Goal: Task Accomplishment & Management: Use online tool/utility

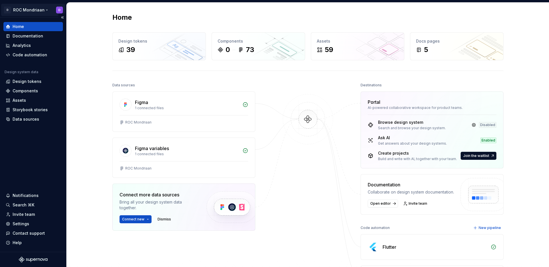
click at [25, 10] on html "D ROC Mondriaan D Home Documentation Analytics Code automation Design system da…" at bounding box center [274, 133] width 549 height 267
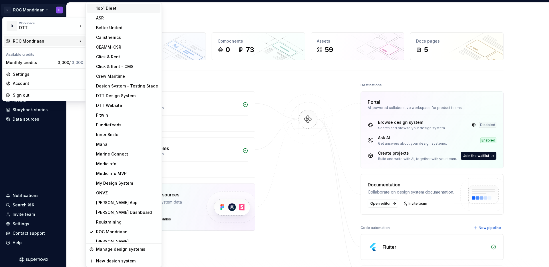
click at [103, 9] on div "1op1 Dieet" at bounding box center [127, 8] width 62 height 6
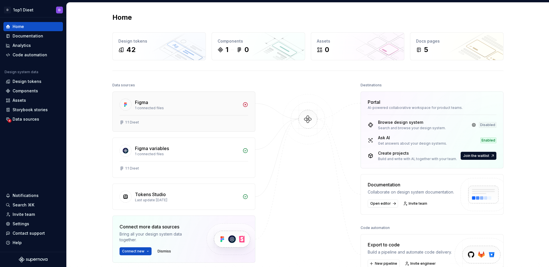
click at [155, 103] on div "Figma" at bounding box center [187, 102] width 104 height 7
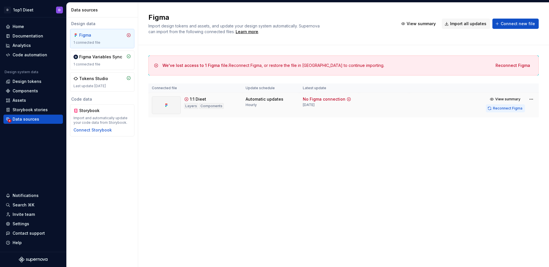
click at [499, 108] on span "Reconnect Figma" at bounding box center [507, 108] width 29 height 5
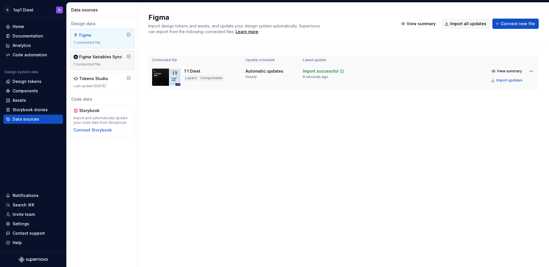
click at [102, 57] on div "Figma Variables Sync" at bounding box center [100, 57] width 43 height 6
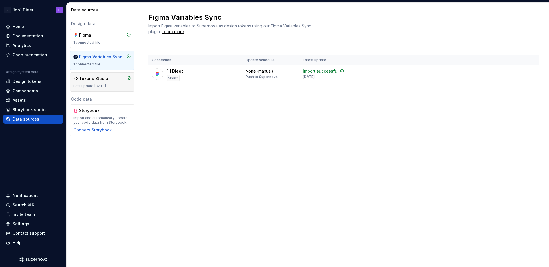
click at [105, 79] on div "Tokens Studio" at bounding box center [93, 79] width 29 height 6
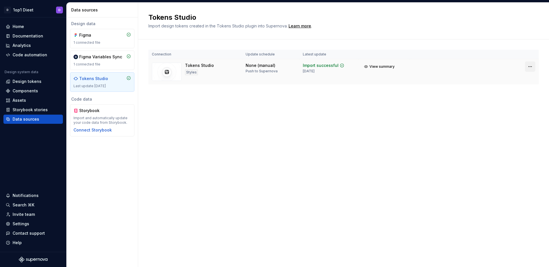
click at [529, 68] on html "D 1op1 Dieet D Home Documentation Analytics Code automation Design system data …" at bounding box center [274, 133] width 549 height 267
click at [392, 115] on html "D 1op1 Dieet D Home Documentation Analytics Code automation Design system data …" at bounding box center [274, 133] width 549 height 267
click at [105, 58] on div "Figma Variables Sync" at bounding box center [100, 57] width 43 height 6
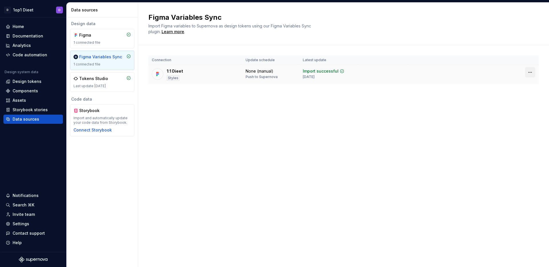
click at [534, 71] on html "D 1op1 Dieet D Home Documentation Analytics Code automation Design system data …" at bounding box center [274, 133] width 549 height 267
click at [319, 145] on html "D 1op1 Dieet D Home Documentation Analytics Code automation Design system data …" at bounding box center [274, 133] width 549 height 267
drag, startPoint x: 113, startPoint y: 39, endPoint x: 187, endPoint y: 38, distance: 74.1
click at [113, 39] on div "Figma 1 connected file" at bounding box center [102, 38] width 57 height 13
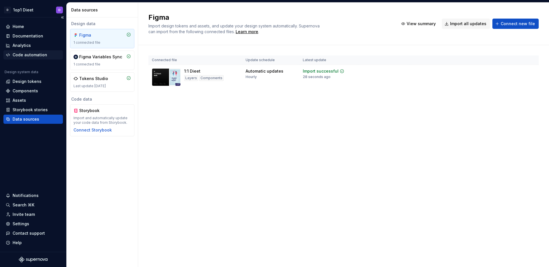
click at [36, 55] on div "Code automation" at bounding box center [30, 55] width 35 height 6
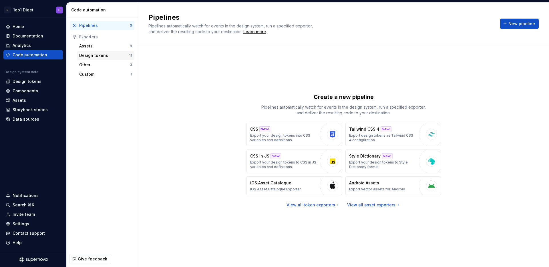
click at [96, 56] on div "Design tokens" at bounding box center [104, 56] width 50 height 6
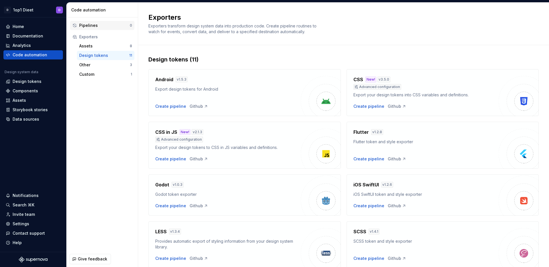
click at [94, 25] on div "Pipelines" at bounding box center [104, 26] width 51 height 6
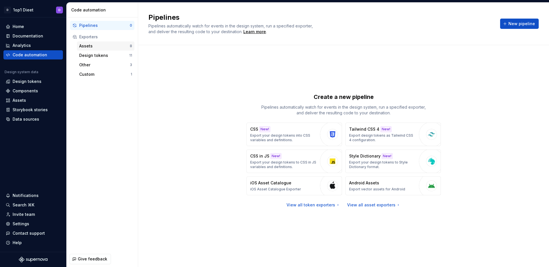
click at [98, 46] on div "Assets" at bounding box center [104, 46] width 51 height 6
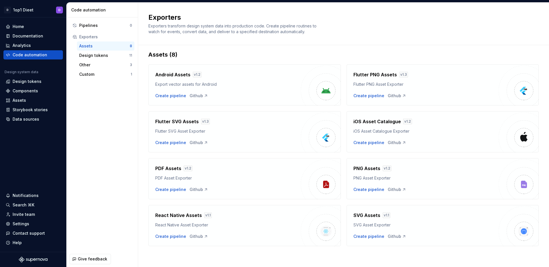
scroll to position [6, 0]
click at [97, 25] on div "Pipelines" at bounding box center [104, 26] width 51 height 6
